Goal: Task Accomplishment & Management: Complete application form

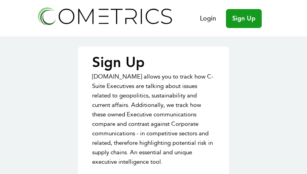
type input "BVdMPIyeyh"
type input "HIovmQlDsCfE"
type input "vyDzRCgie"
type input "[EMAIL_ADDRESS][DOMAIN_NAME]"
type input "FOLIIwJnsEMdYMum"
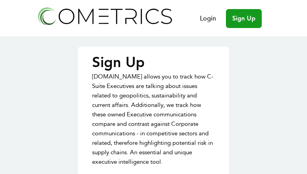
type input "HLZXPFiuhvIfKeH"
type input "gjYnpuWGvTnxzc"
type input "danieljared32@gmail.com"
